Goal: Task Accomplishment & Management: Use online tool/utility

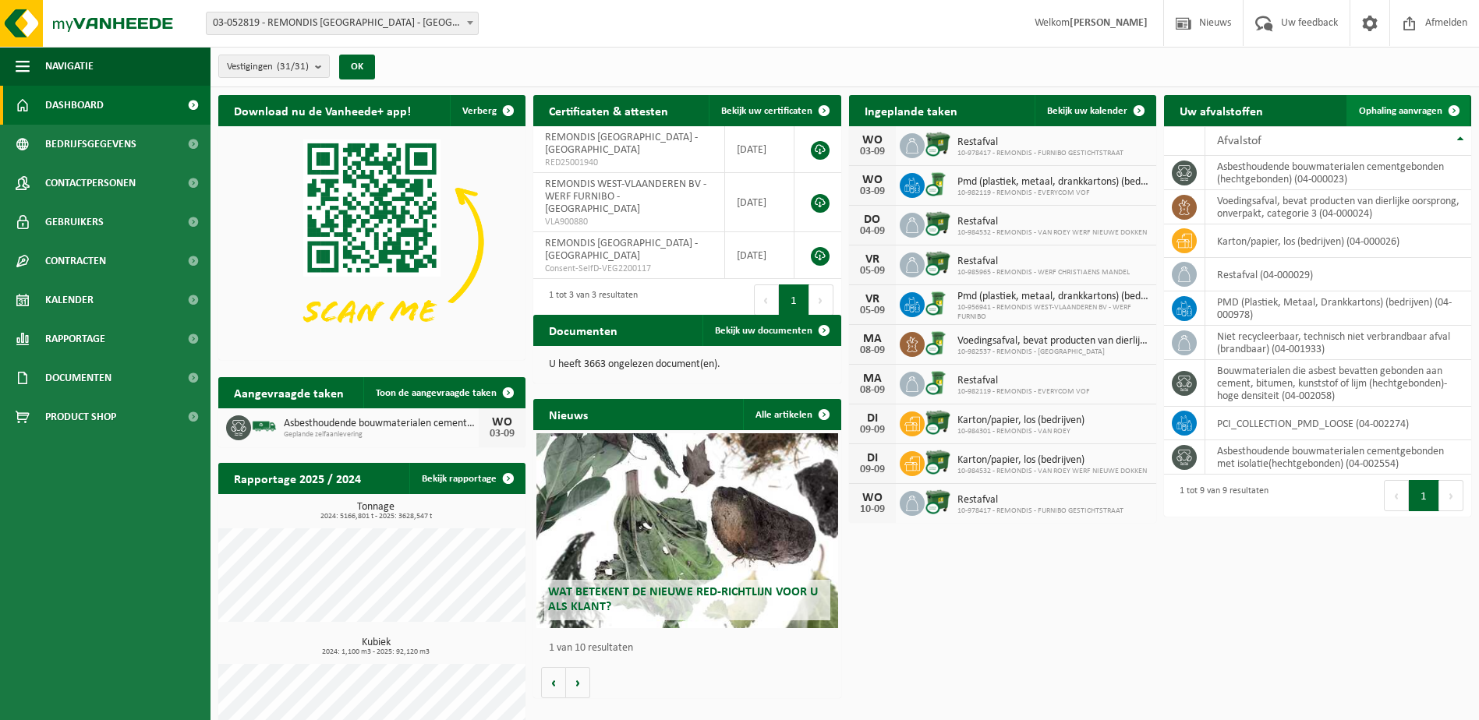
click at [1453, 108] on span at bounding box center [1454, 110] width 31 height 31
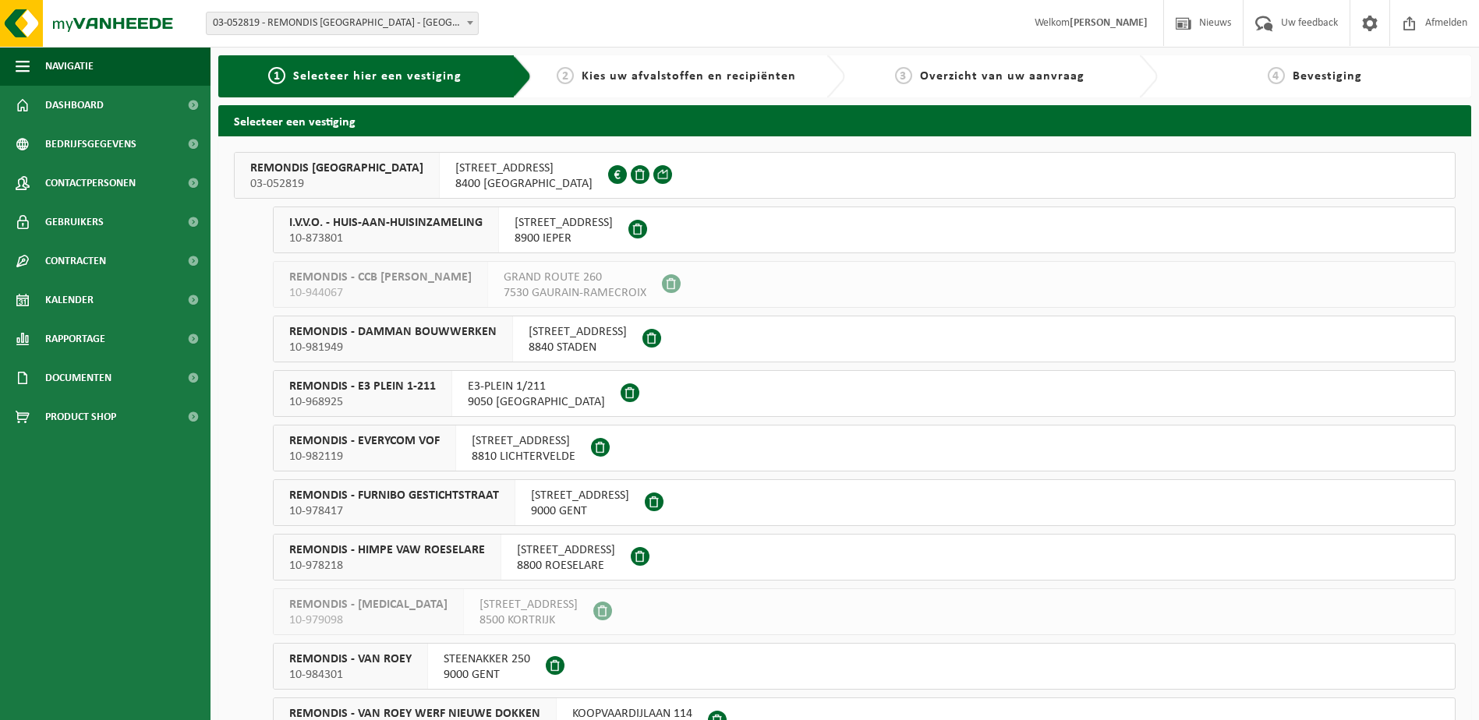
click at [339, 179] on span "03-052819" at bounding box center [336, 184] width 173 height 16
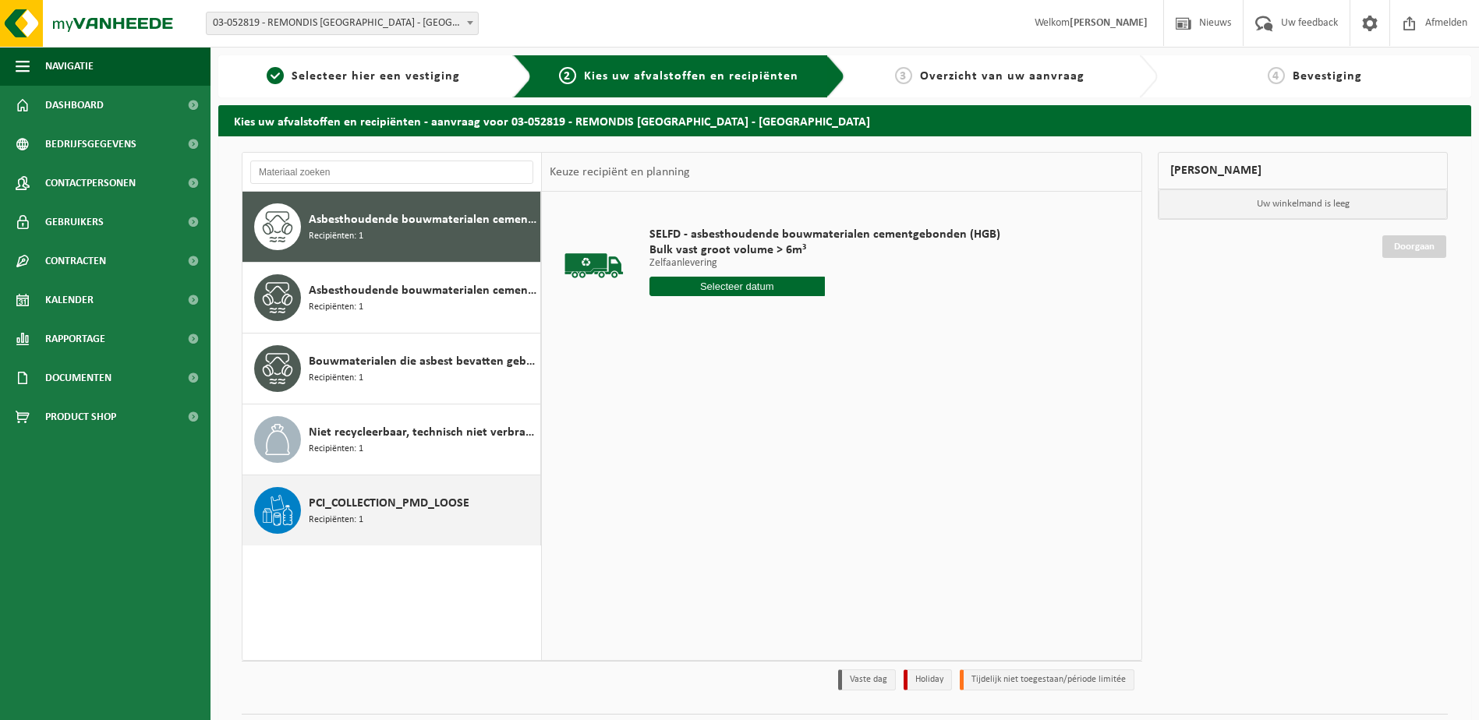
click at [402, 512] on span "PCI_COLLECTION_PMD_LOOSE" at bounding box center [389, 503] width 161 height 19
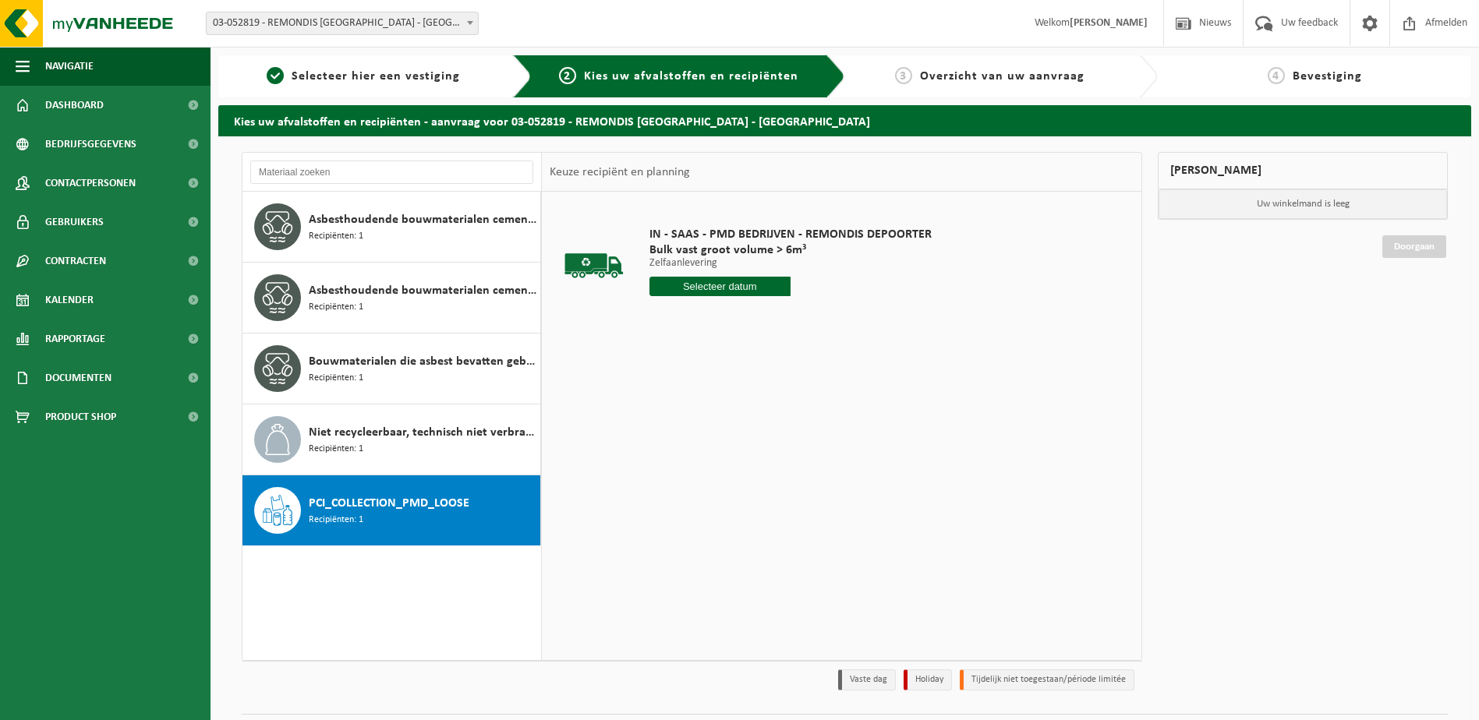
click at [766, 288] on input "text" at bounding box center [719, 286] width 141 height 19
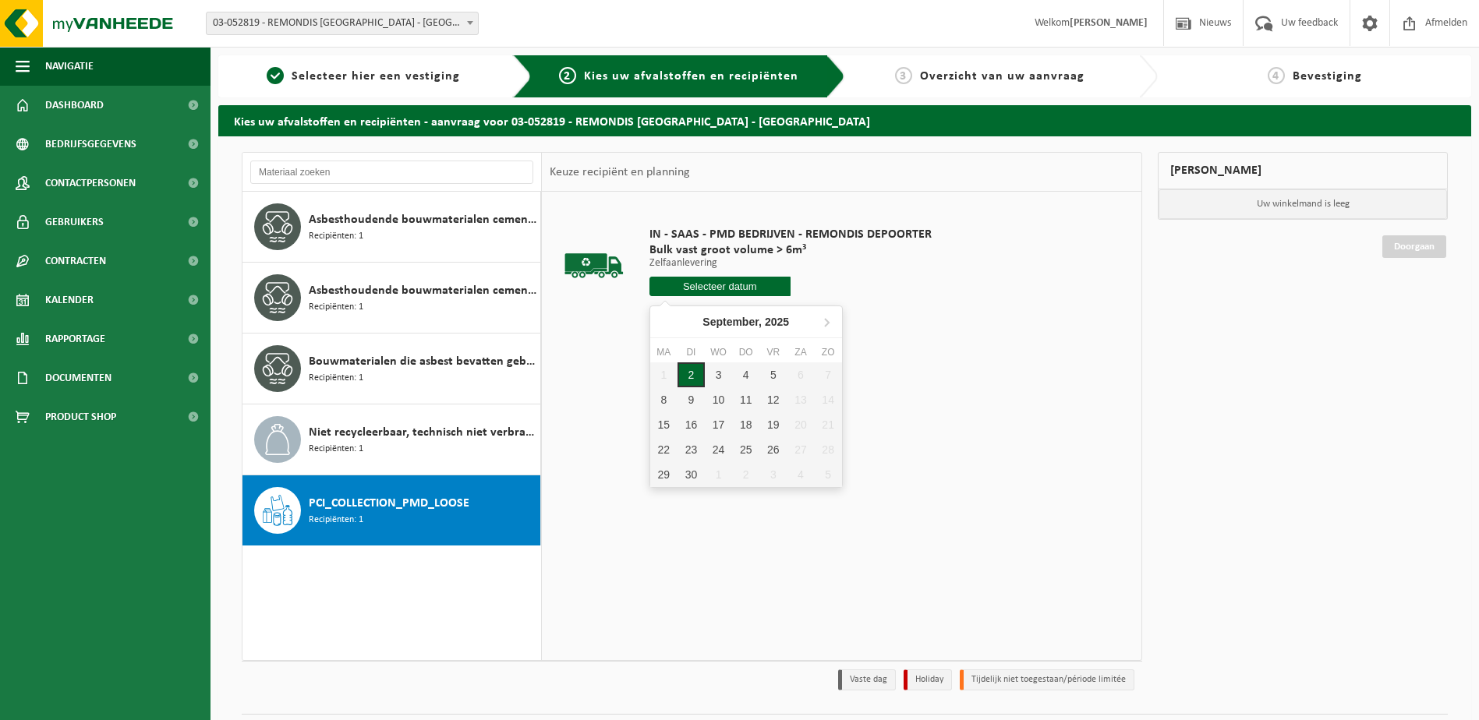
click at [694, 378] on div "2" at bounding box center [691, 375] width 27 height 25
type input "Van 2025-09-02"
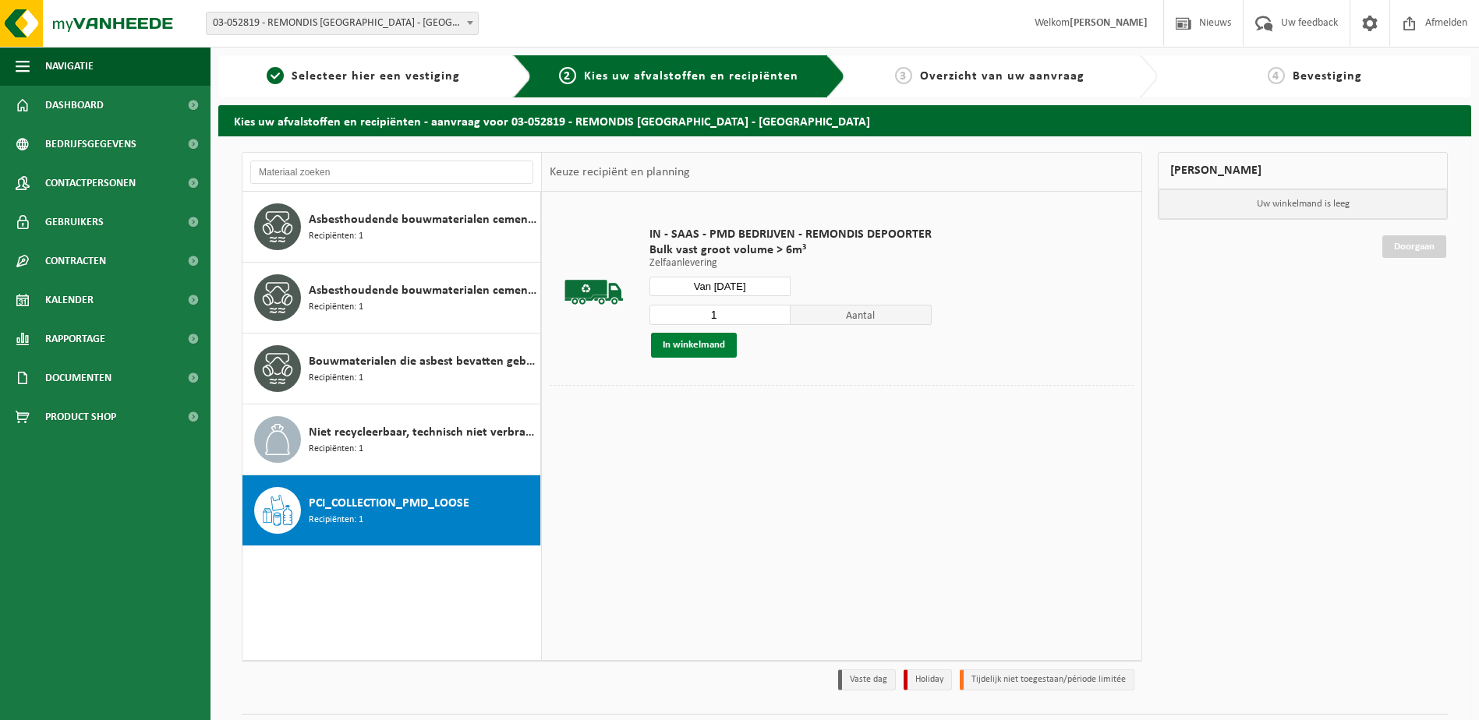
click at [686, 345] on button "In winkelmand" at bounding box center [694, 345] width 86 height 25
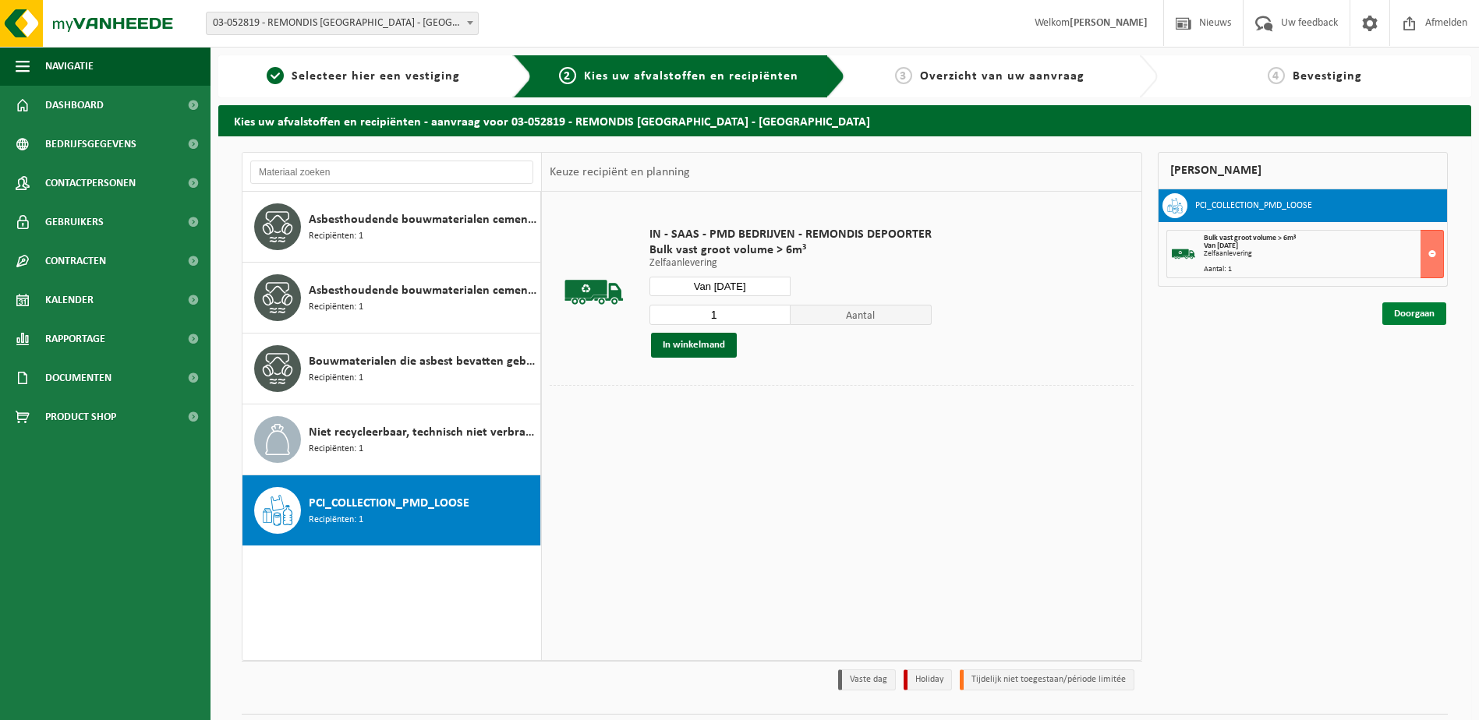
click at [1414, 317] on link "Doorgaan" at bounding box center [1414, 314] width 64 height 23
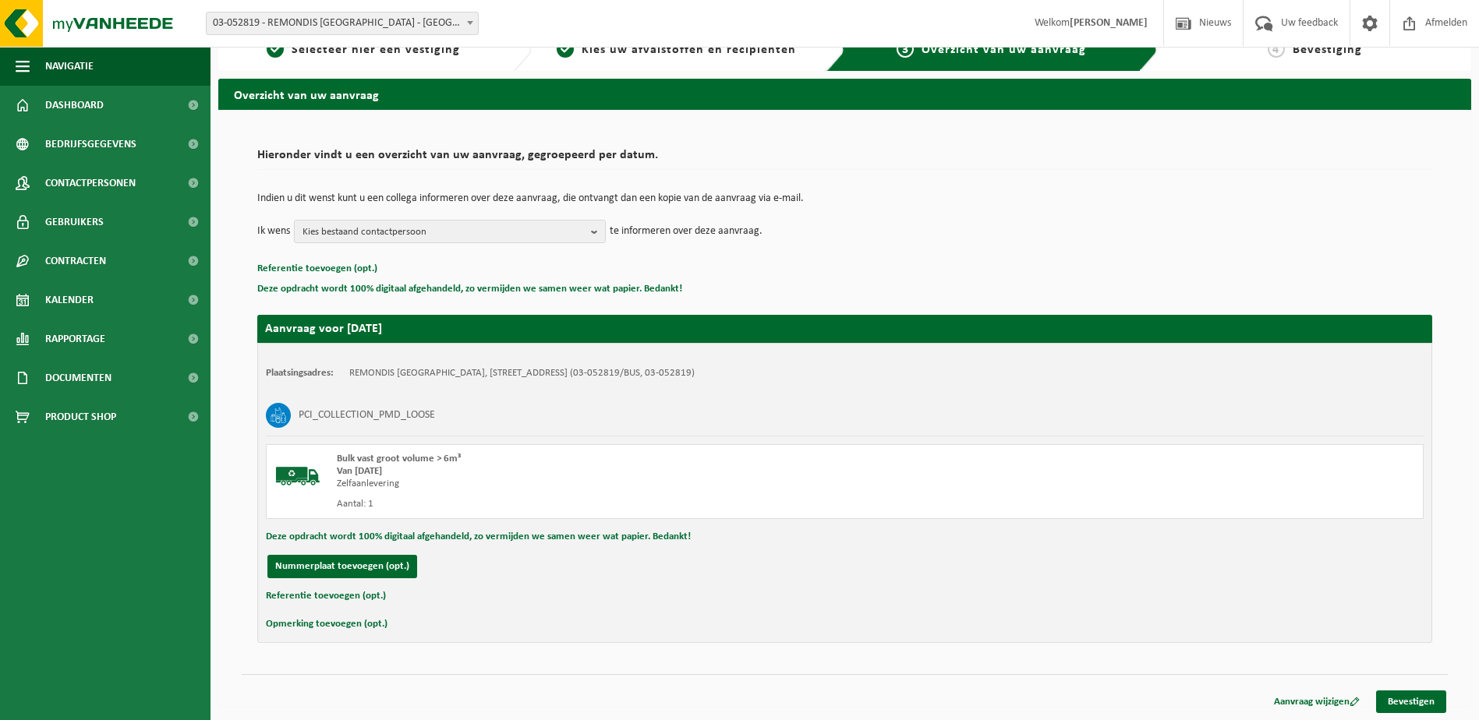
scroll to position [28, 0]
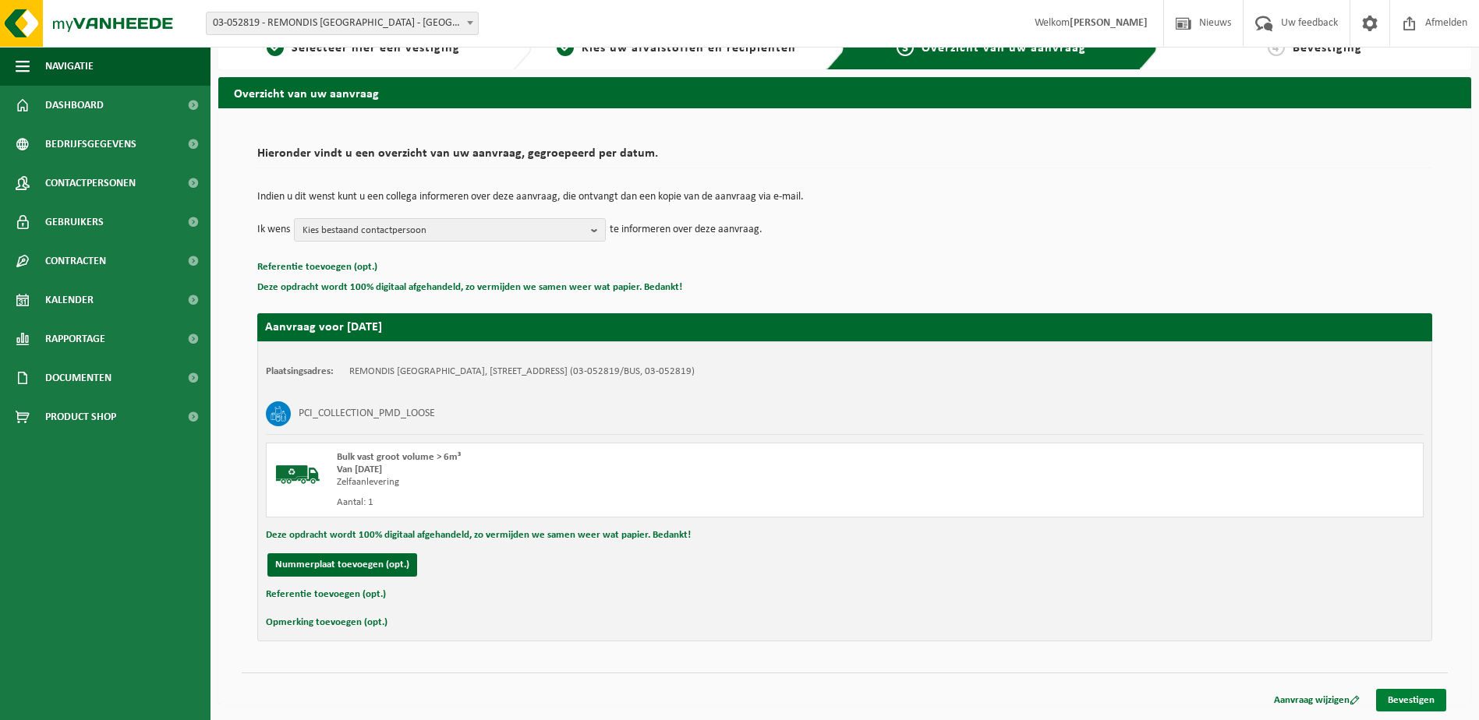
click at [1408, 703] on link "Bevestigen" at bounding box center [1411, 700] width 70 height 23
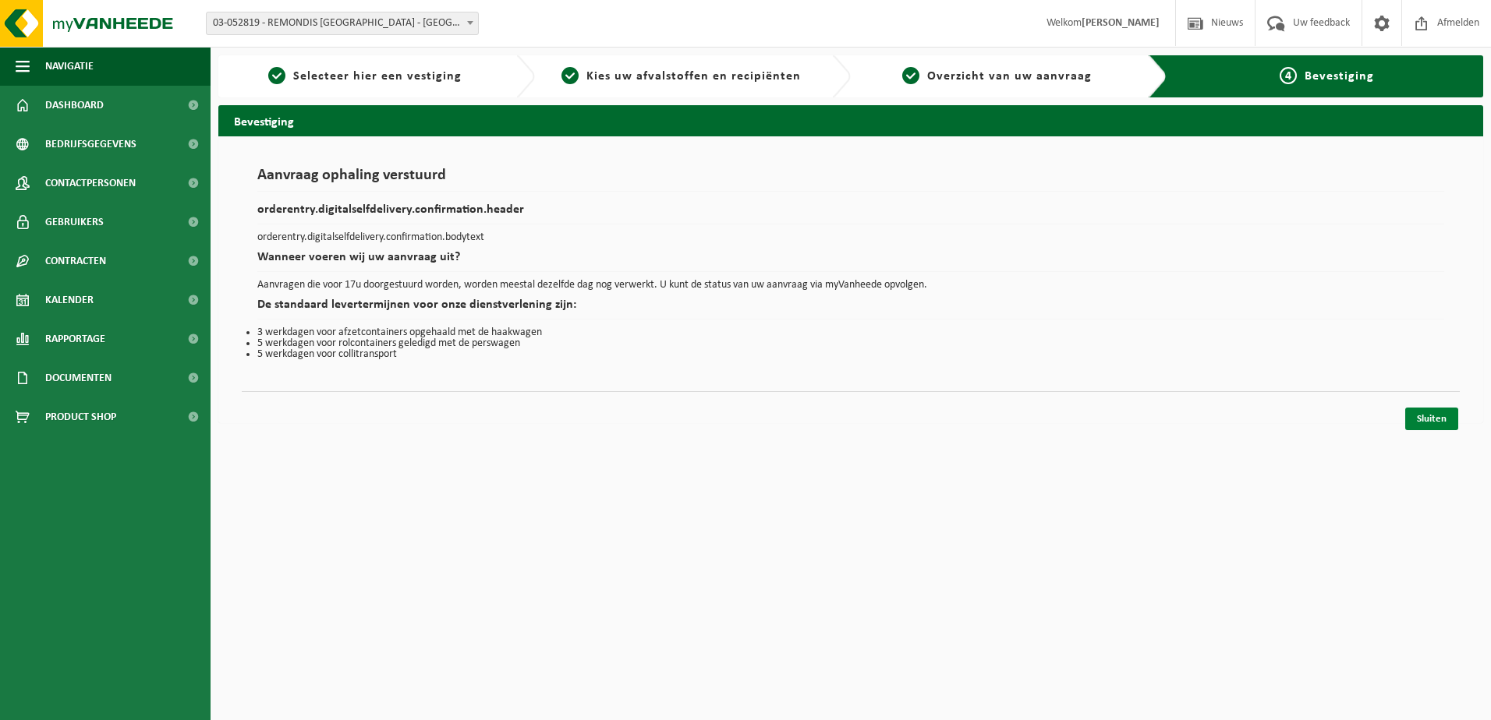
click at [1425, 423] on link "Sluiten" at bounding box center [1431, 419] width 53 height 23
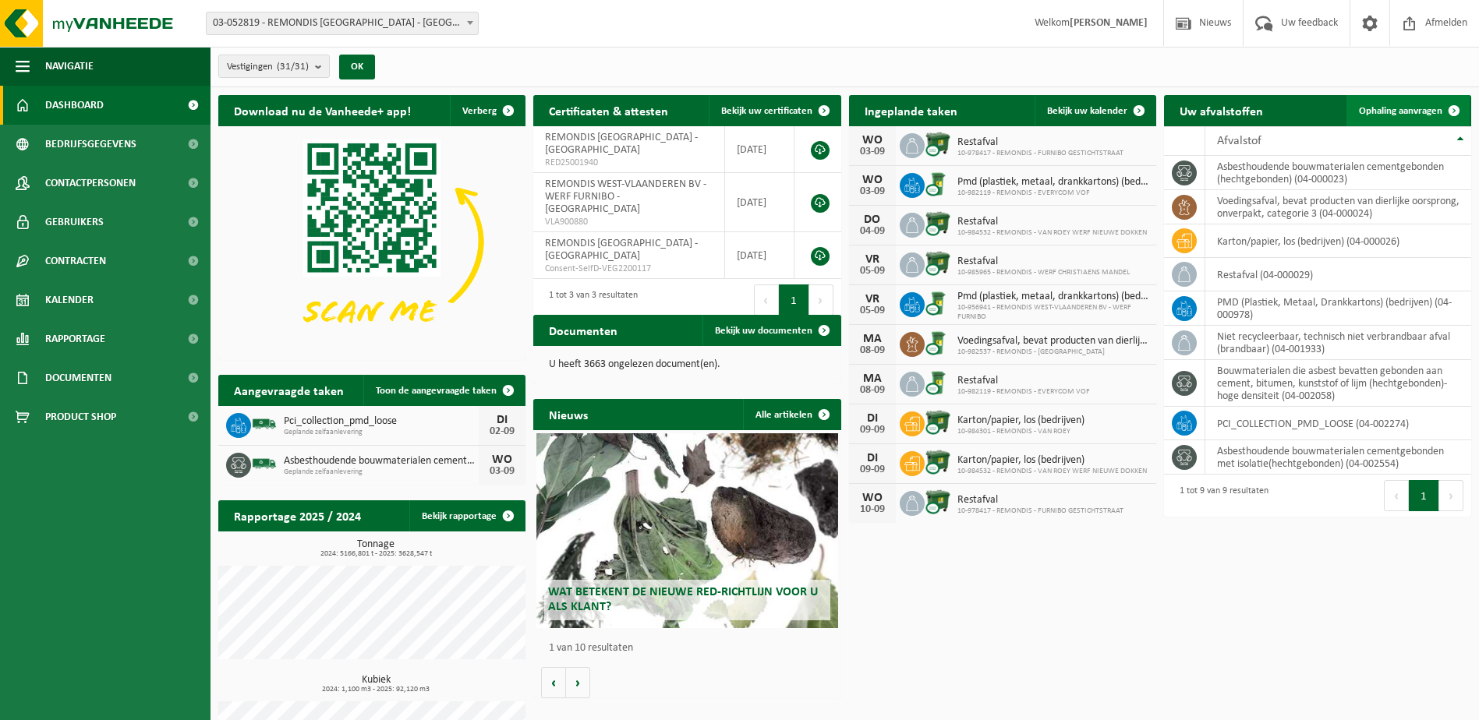
click at [1411, 112] on span "Ophaling aanvragen" at bounding box center [1400, 111] width 83 height 10
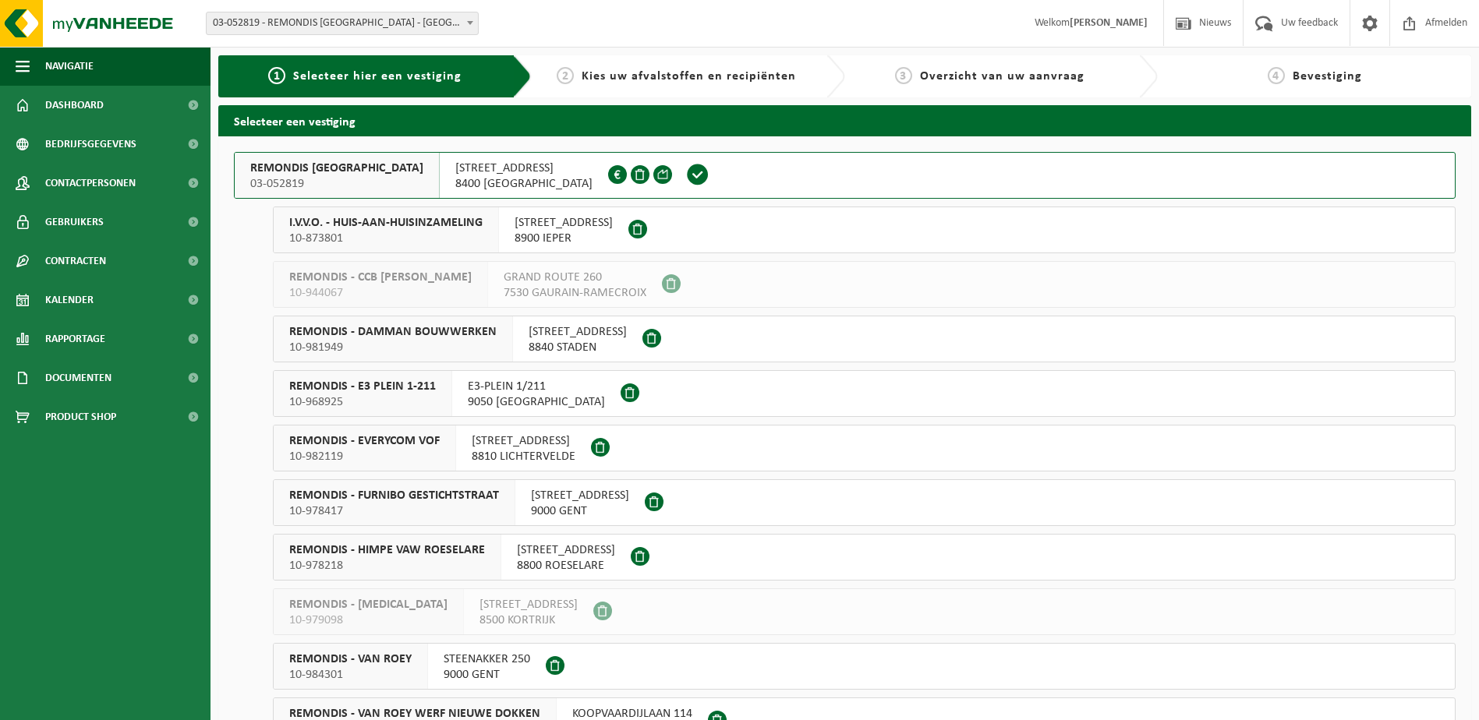
click at [287, 172] on span "REMONDIS WEST-VLAANDEREN" at bounding box center [336, 169] width 173 height 16
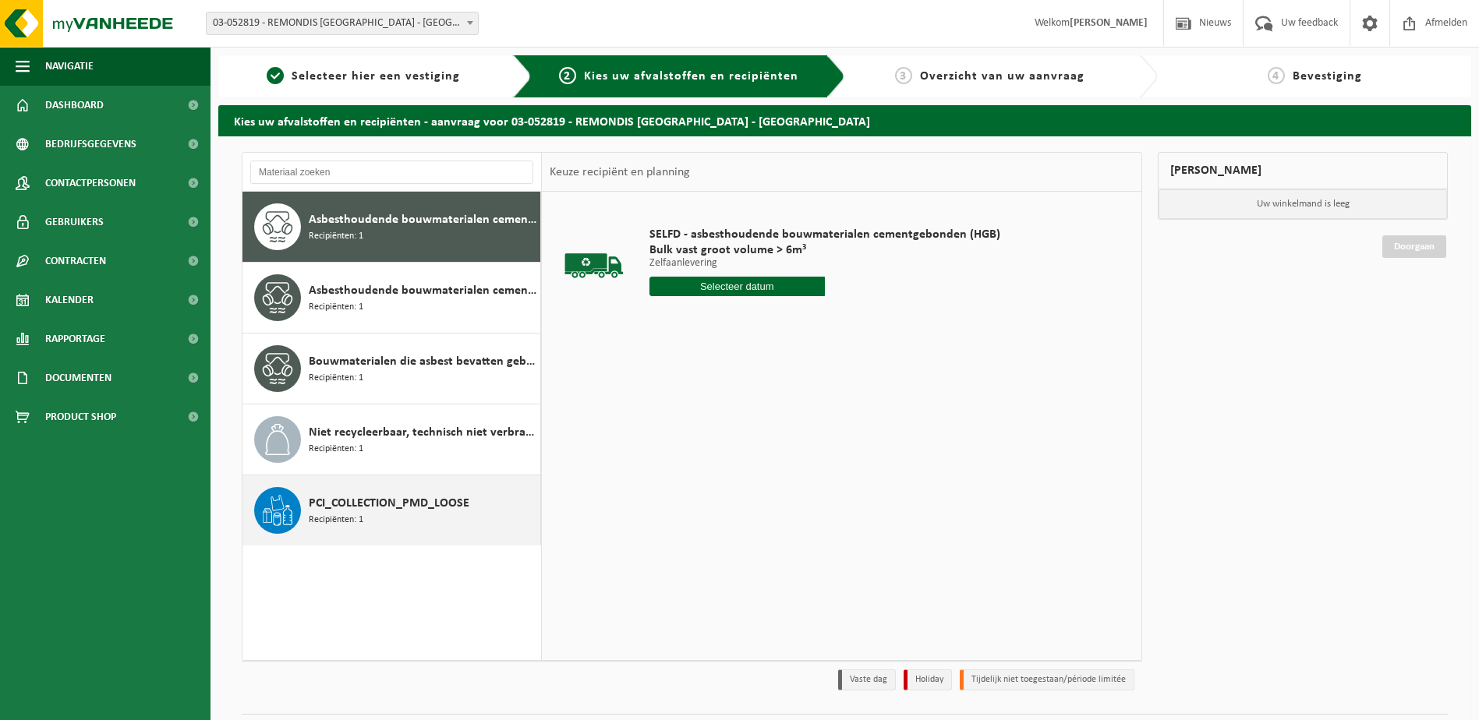
click at [371, 515] on div "PCI_COLLECTION_PMD_LOOSE Recipiënten: 1" at bounding box center [423, 510] width 228 height 47
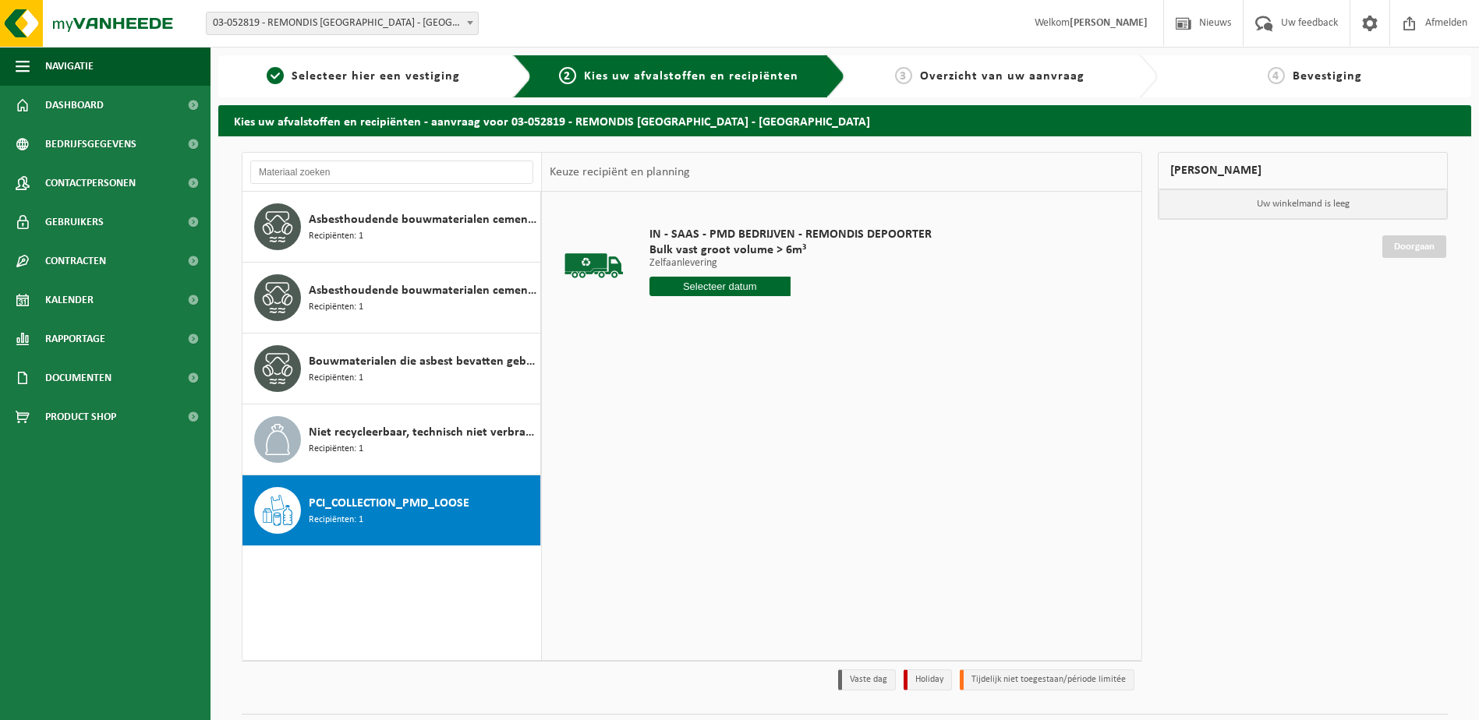
click at [754, 293] on input "text" at bounding box center [719, 286] width 141 height 19
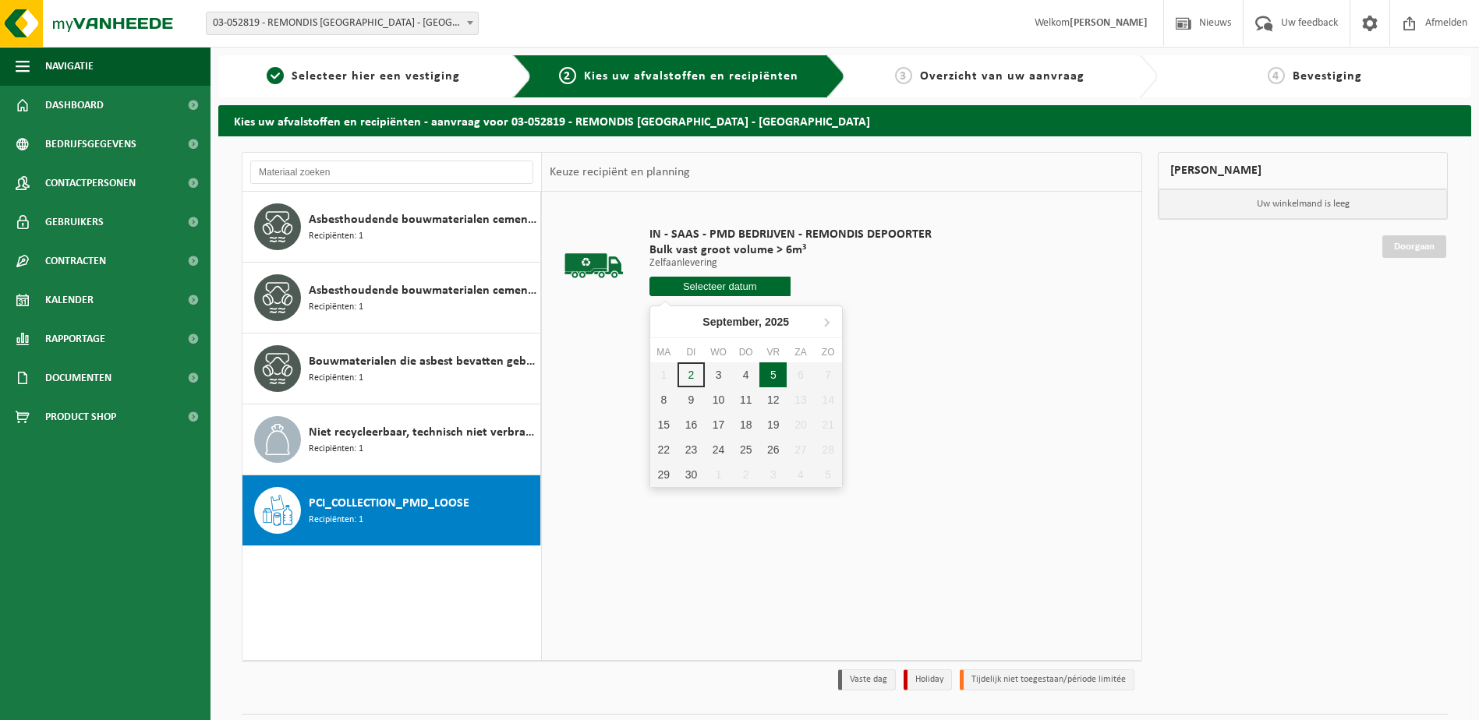
click at [772, 380] on div "5" at bounding box center [772, 375] width 27 height 25
type input "Van [DATE]"
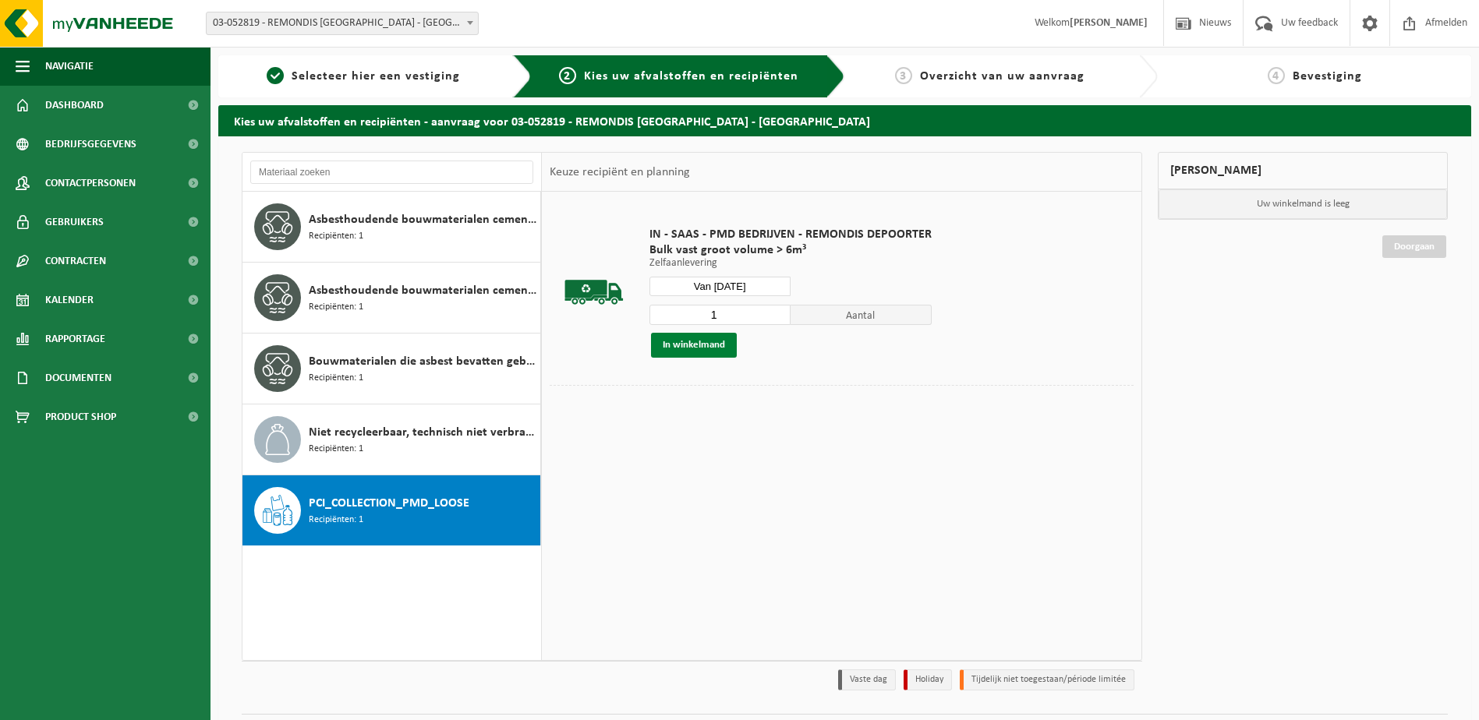
click at [690, 345] on button "In winkelmand" at bounding box center [694, 345] width 86 height 25
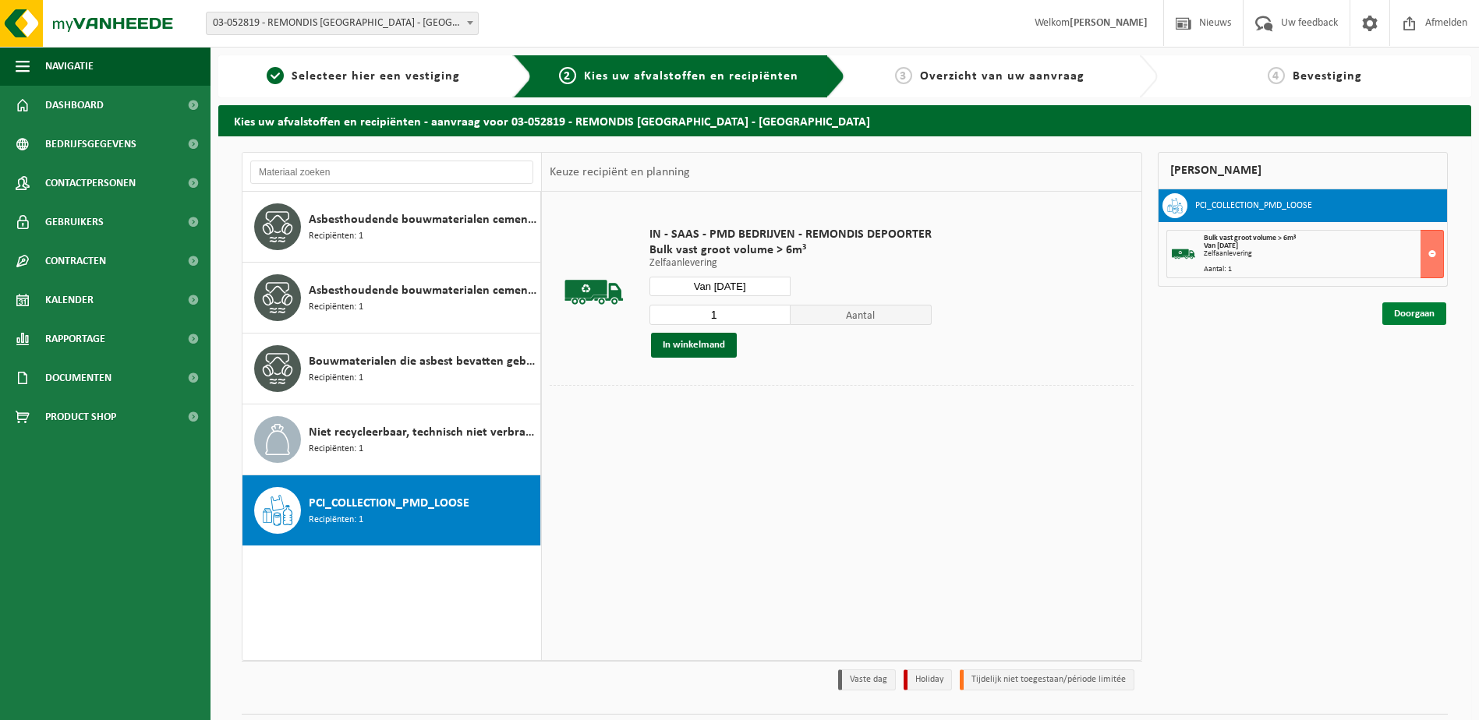
click at [1430, 317] on link "Doorgaan" at bounding box center [1414, 314] width 64 height 23
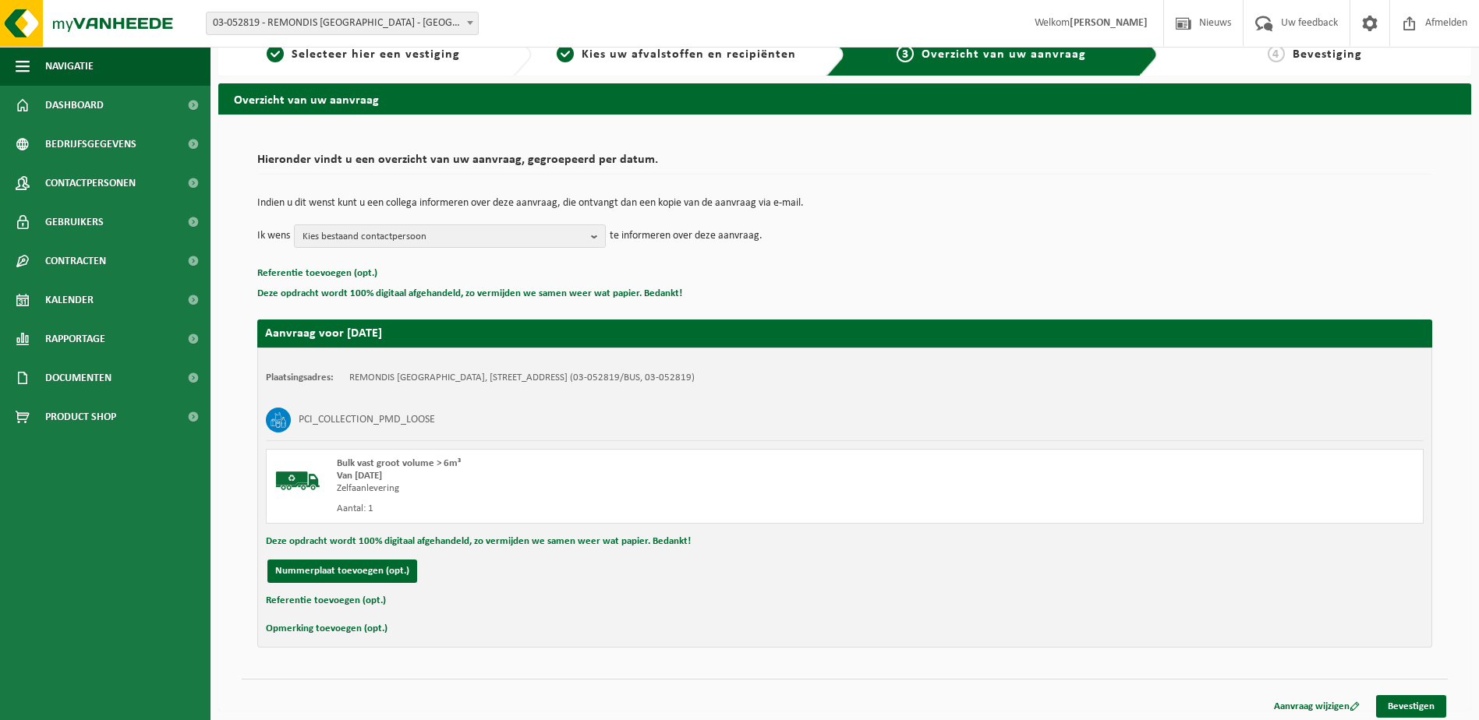
scroll to position [28, 0]
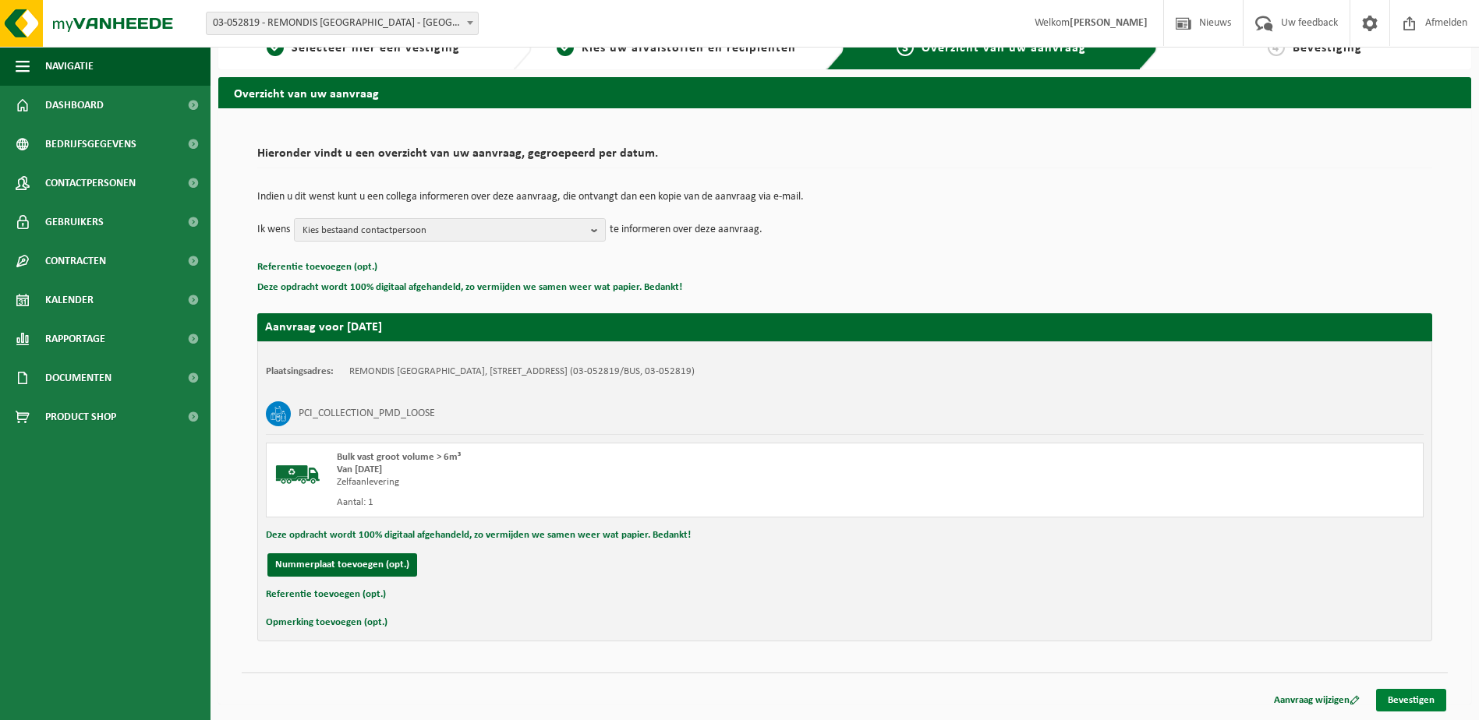
click at [1421, 701] on link "Bevestigen" at bounding box center [1411, 700] width 70 height 23
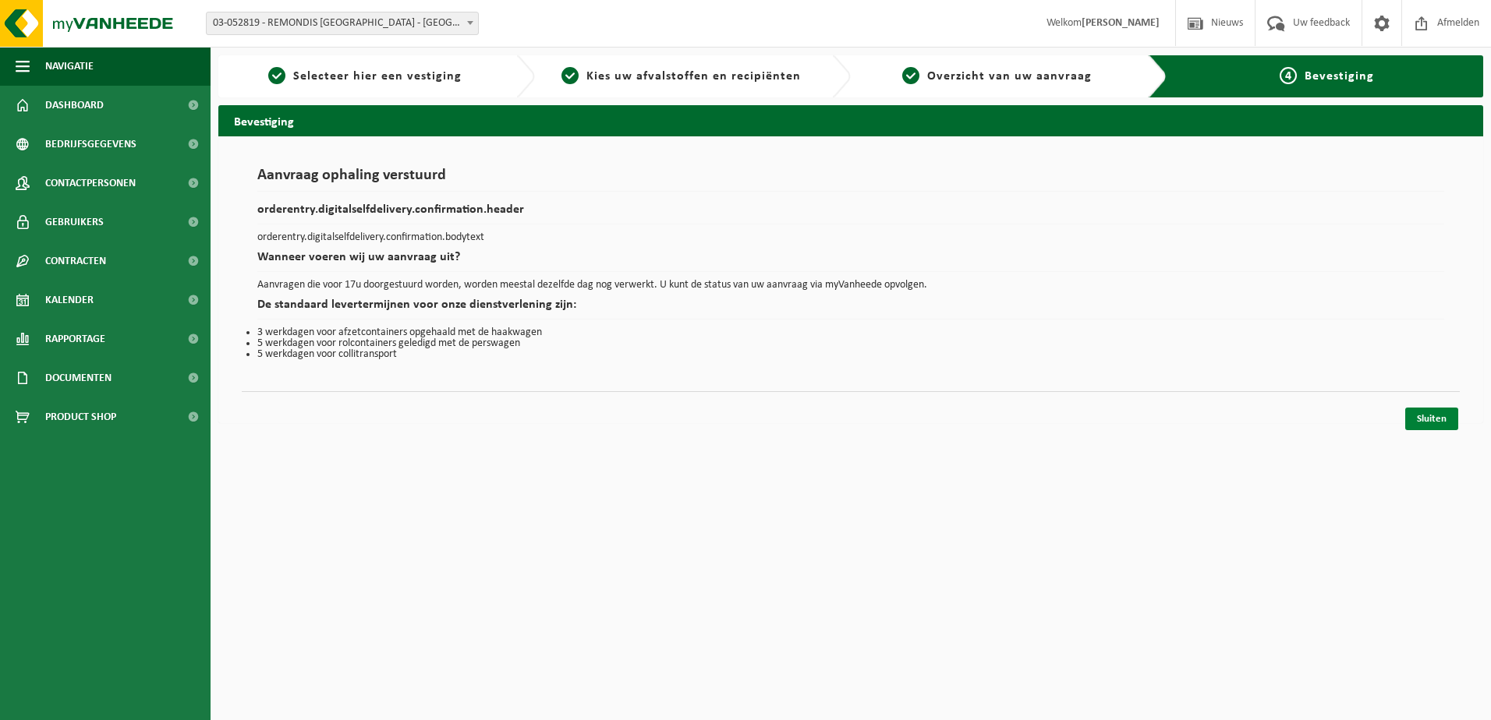
click at [1425, 422] on link "Sluiten" at bounding box center [1431, 419] width 53 height 23
